Goal: Find specific page/section: Find specific page/section

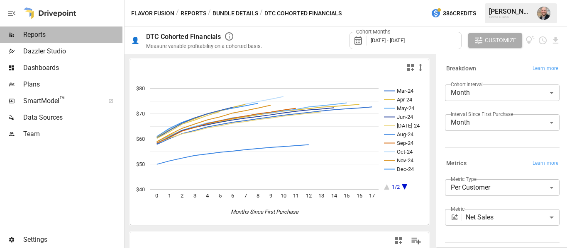
click at [51, 37] on span "Reports" at bounding box center [72, 35] width 99 height 10
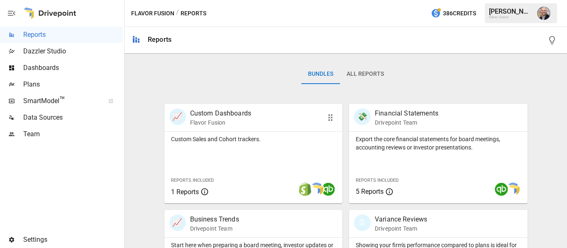
scroll to position [231, 0]
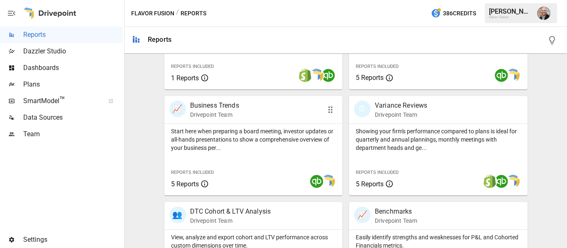
click at [315, 117] on div "📈 Business Trends Drivepoint Team" at bounding box center [253, 109] width 178 height 27
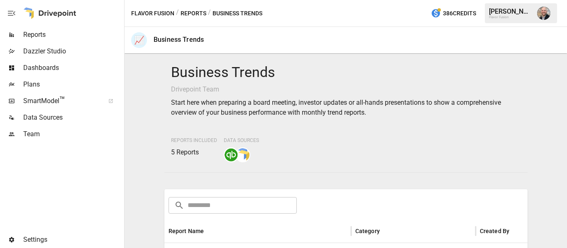
scroll to position [88, 0]
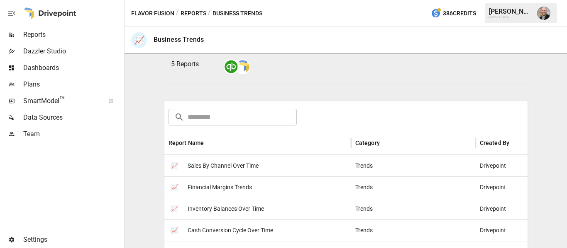
click at [56, 38] on span "Reports" at bounding box center [72, 35] width 99 height 10
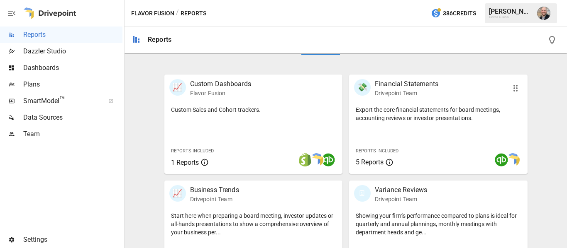
scroll to position [148, 0]
click at [387, 188] on p "Variance Reviews" at bounding box center [401, 190] width 52 height 10
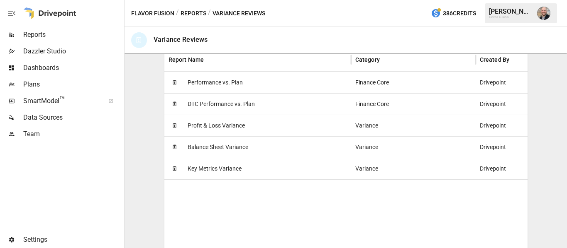
scroll to position [179, 0]
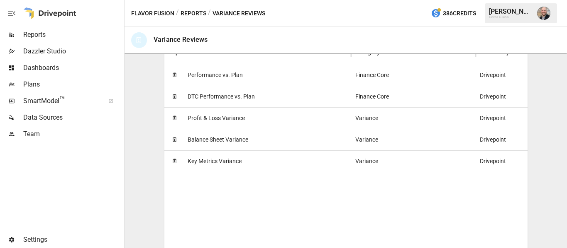
click at [224, 78] on span "Performance vs. Plan" at bounding box center [215, 75] width 55 height 21
